Goal: Task Accomplishment & Management: Manage account settings

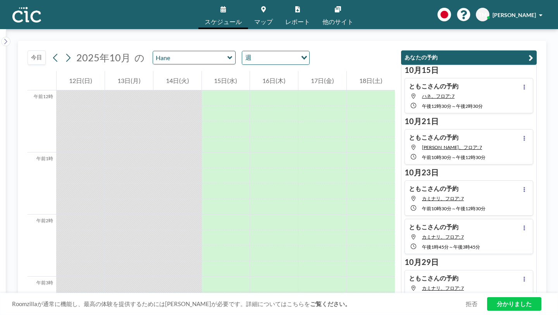
scroll to position [597, 0]
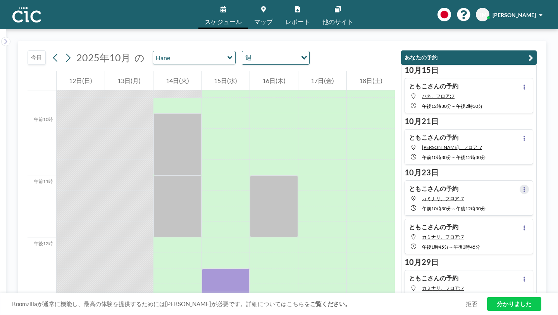
click at [529, 184] on button at bounding box center [523, 188] width 9 height 9
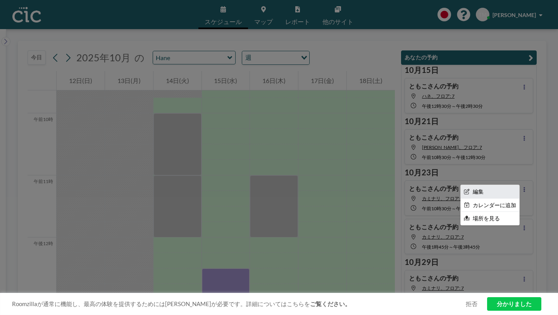
click at [510, 185] on li "編集" at bounding box center [490, 191] width 58 height 13
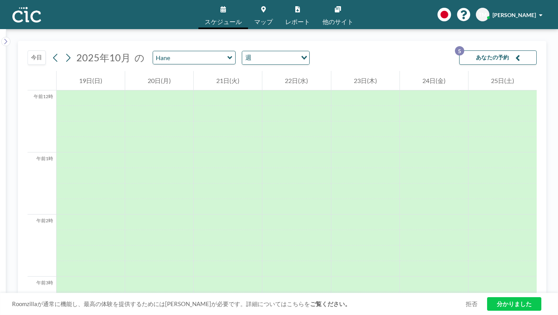
click at [227, 54] on icon at bounding box center [229, 58] width 5 height 8
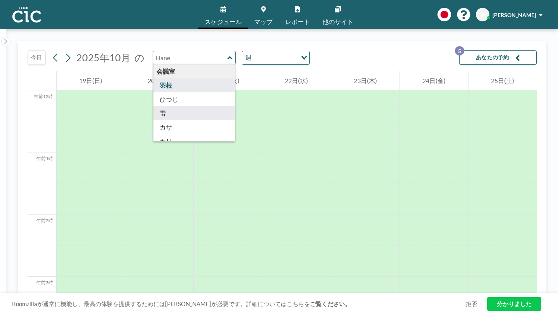
type input "Kaminari"
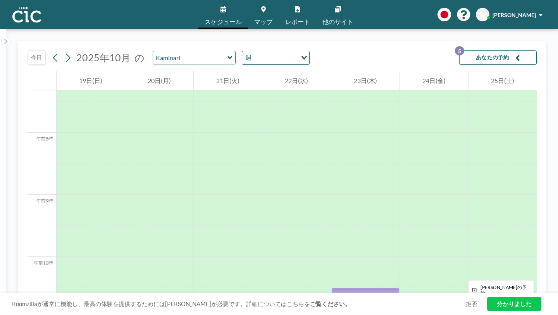
scroll to position [457, 0]
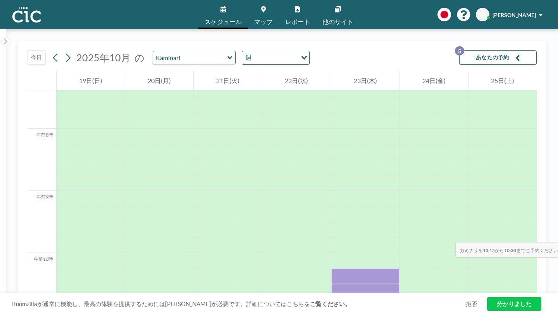
drag, startPoint x: 363, startPoint y: 141, endPoint x: 359, endPoint y: 185, distance: 44.7
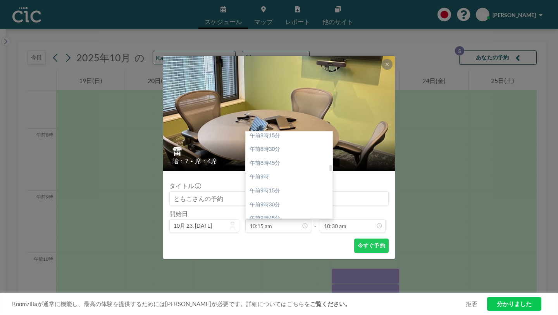
scroll to position [457, 0]
click at [277, 226] on div "午前10時" at bounding box center [289, 233] width 87 height 14
type input "10:00 am"
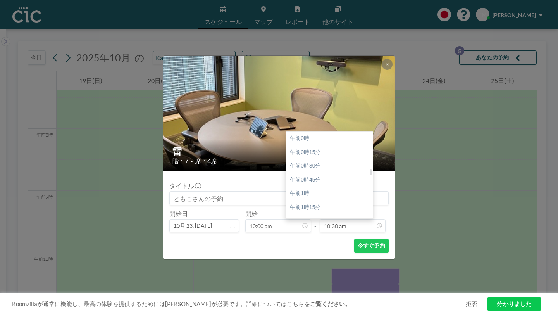
scroll to position [519, 0]
click at [325, 274] on div "午後12時" at bounding box center [329, 281] width 87 height 14
type input "12:00 pm"
click at [310, 230] on div "午後12時" at bounding box center [329, 237] width 87 height 14
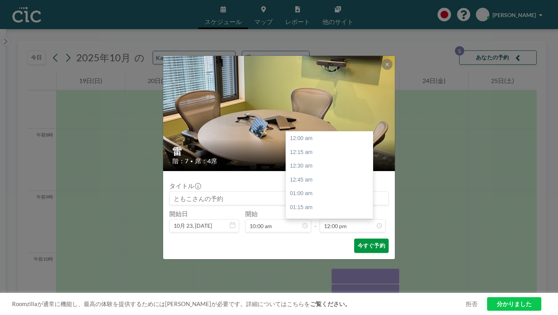
scroll to position [593, 0]
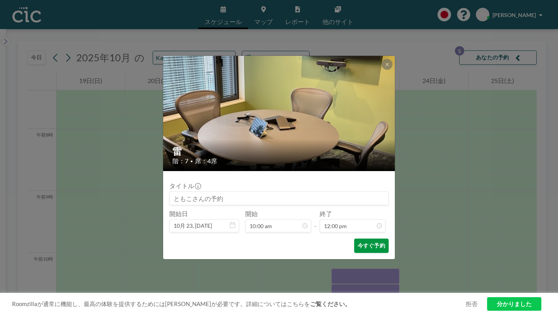
click at [358, 242] on font "今すぐ予約" at bounding box center [372, 245] width 28 height 7
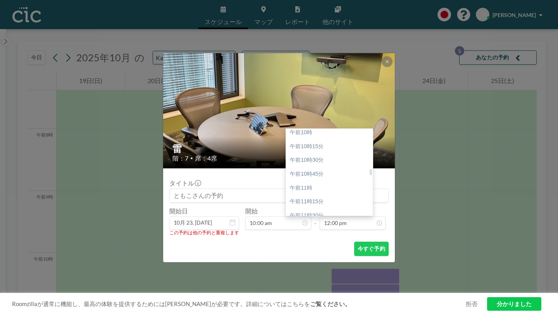
scroll to position [557, 0]
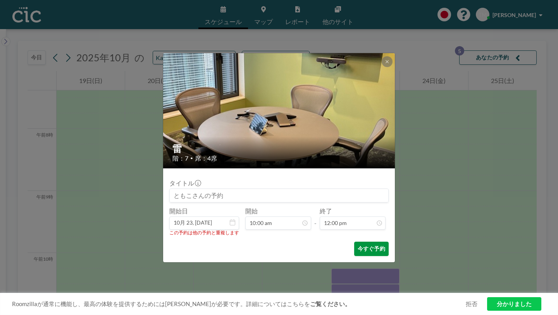
click at [358, 245] on font "今すぐ予約" at bounding box center [372, 248] width 28 height 7
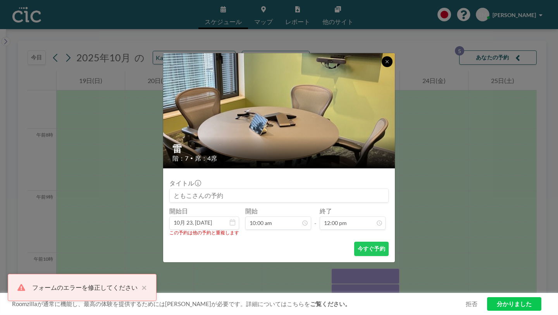
click at [382, 67] on button at bounding box center [387, 61] width 11 height 11
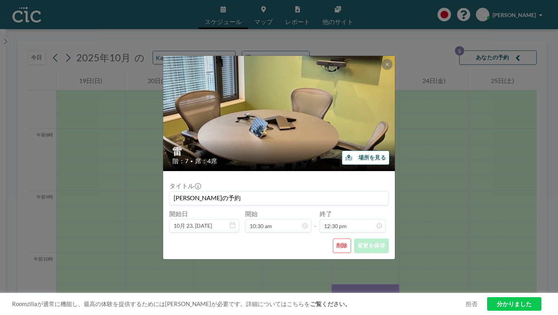
scroll to position [618, 0]
click at [413, 165] on div "雷 階：7 • 席：4席 場所を見る タイトル [PERSON_NAME]の予約 開始日 10月 23, [DATE] 開始 10:30 am - 終了 12…" at bounding box center [279, 157] width 558 height 315
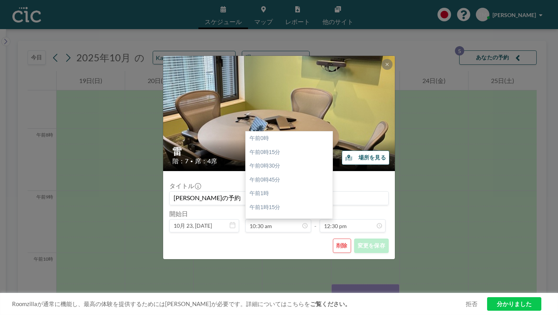
scroll to position [519, 0]
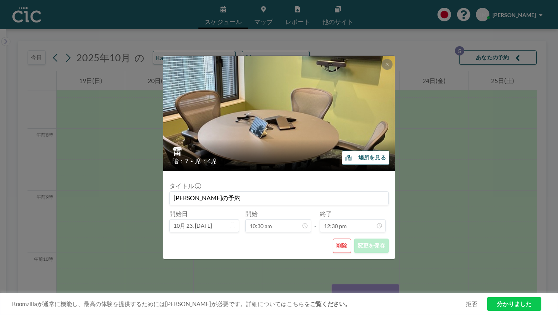
click at [291, 262] on div "雷 階：7 • 席：4席 場所を見る タイトル [PERSON_NAME]の予約 開始日 10月 23, [DATE] 開始 10:30 am - 終了 12…" at bounding box center [279, 157] width 558 height 315
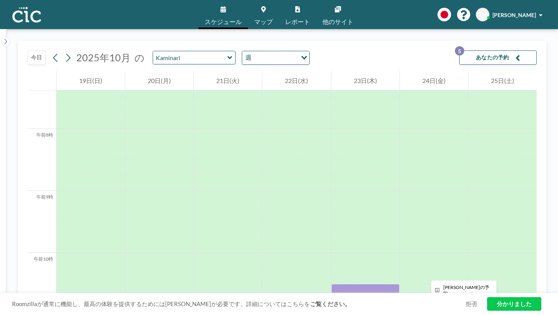
drag, startPoint x: 340, startPoint y: 150, endPoint x: 340, endPoint y: 221, distance: 71.3
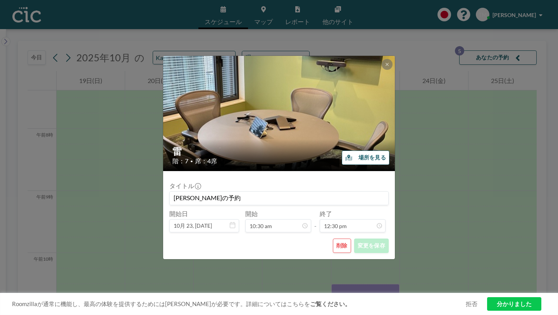
scroll to position [618, 0]
click at [385, 67] on icon at bounding box center [387, 64] width 5 height 5
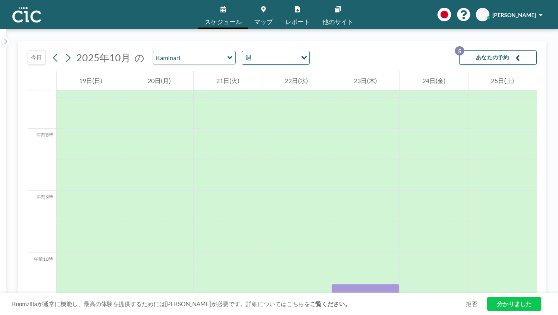
click at [528, 50] on button "あなたの予約 5" at bounding box center [497, 57] width 77 height 14
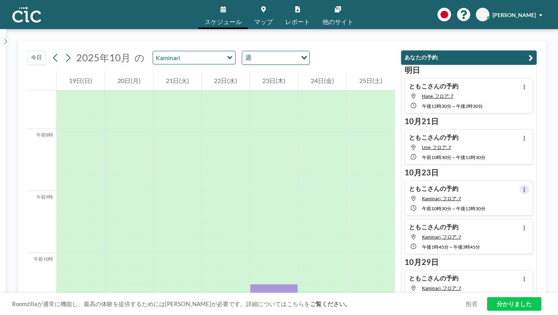
click at [526, 187] on icon at bounding box center [524, 189] width 3 height 5
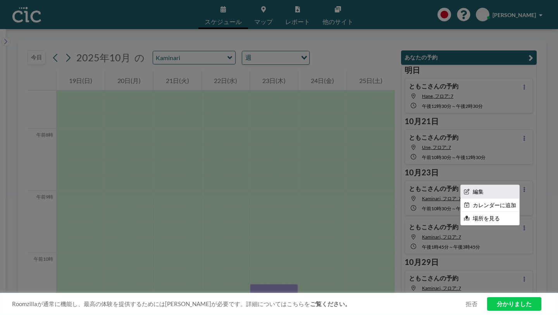
click at [510, 185] on li "編集" at bounding box center [490, 191] width 58 height 13
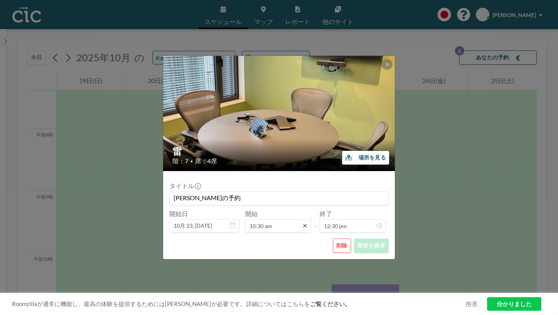
scroll to position [519, 0]
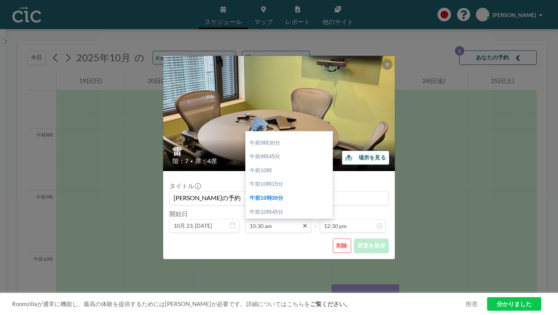
click at [302, 222] on icon at bounding box center [305, 225] width 6 height 6
click at [285, 207] on div "午前10時" at bounding box center [289, 214] width 87 height 14
type input "10:00 am"
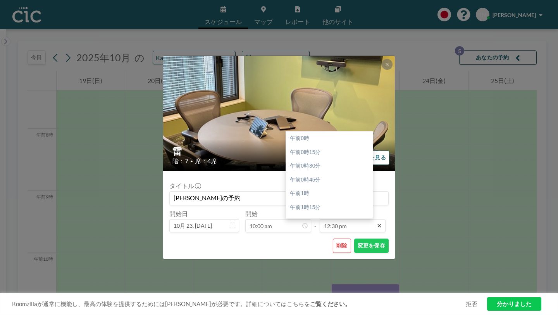
scroll to position [618, 0]
click at [376, 222] on icon at bounding box center [379, 225] width 6 height 6
click at [311, 198] on div "午後12時" at bounding box center [329, 205] width 87 height 14
type input "12:00 pm"
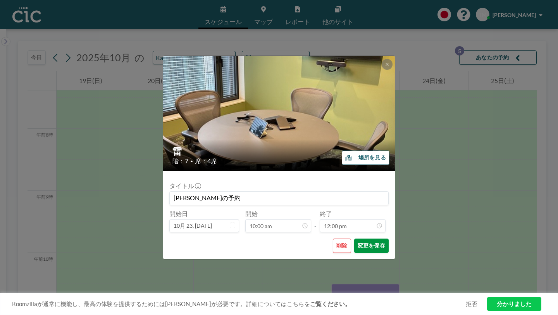
click at [358, 242] on font "変更を保存" at bounding box center [372, 245] width 28 height 7
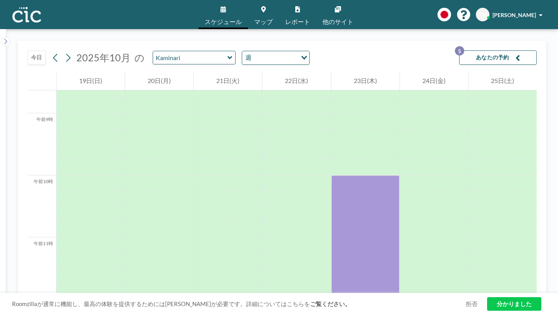
scroll to position [540, 0]
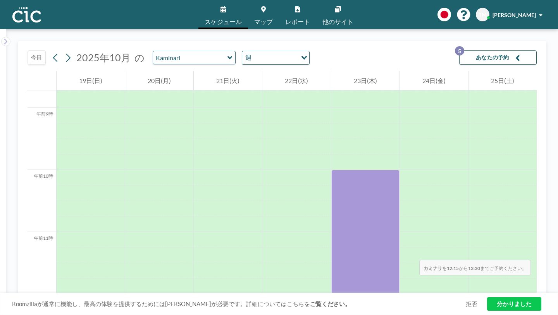
drag, startPoint x: 347, startPoint y: 160, endPoint x: 333, endPoint y: 203, distance: 45.0
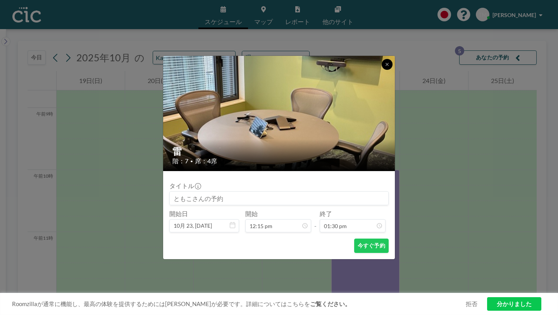
click at [385, 67] on icon at bounding box center [387, 64] width 5 height 5
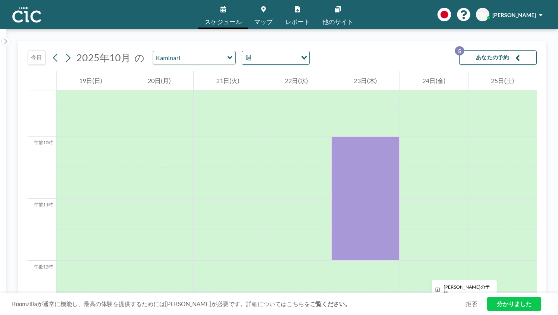
scroll to position [575, 0]
click at [520, 53] on icon "button" at bounding box center [517, 57] width 5 height 9
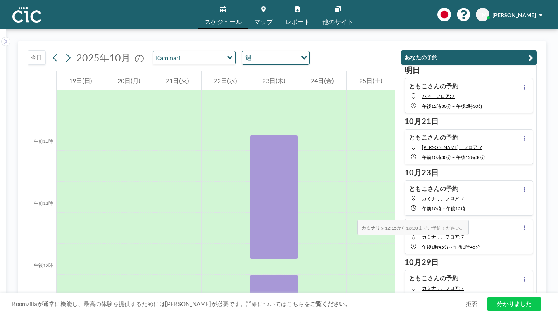
drag, startPoint x: 279, startPoint y: 121, endPoint x: 282, endPoint y: 170, distance: 49.3
click at [282, 274] on div at bounding box center [274, 312] width 48 height 77
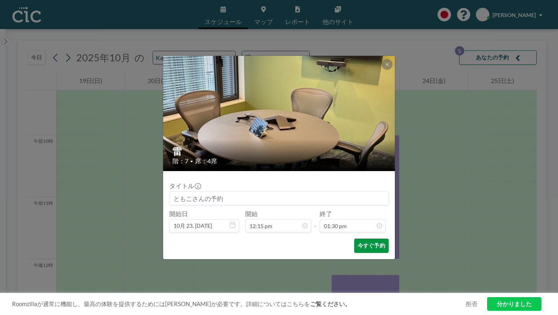
click at [358, 242] on font "今すぐ予約" at bounding box center [372, 245] width 28 height 7
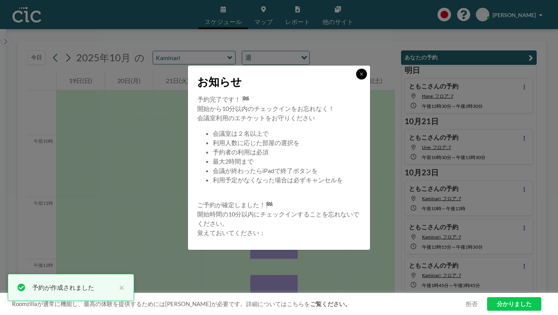
click at [356, 79] on button at bounding box center [361, 74] width 11 height 11
